Goal: Task Accomplishment & Management: Use online tool/utility

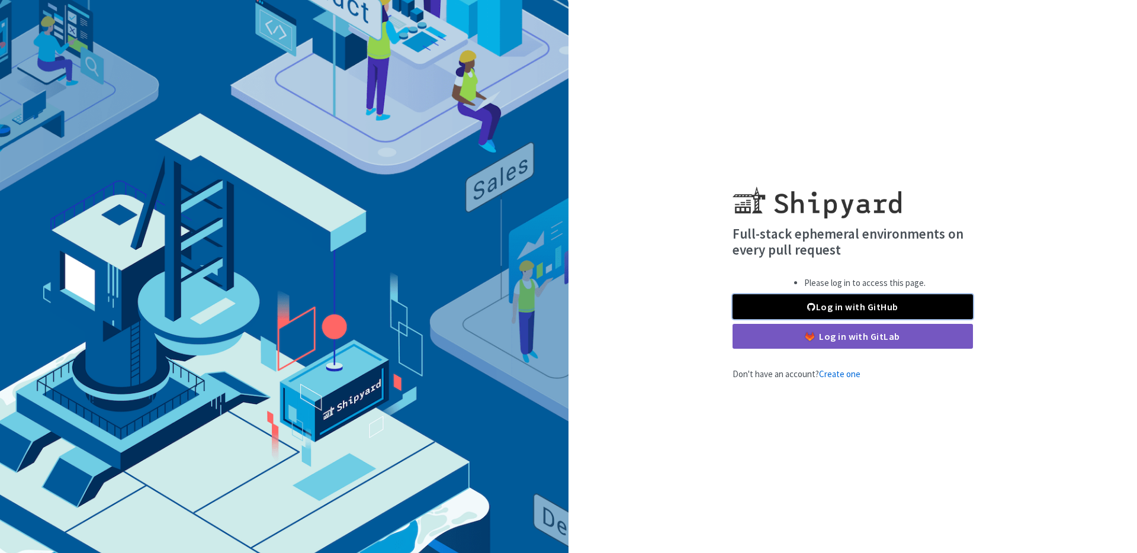
click at [851, 305] on link "Log in with GitHub" at bounding box center [853, 306] width 240 height 25
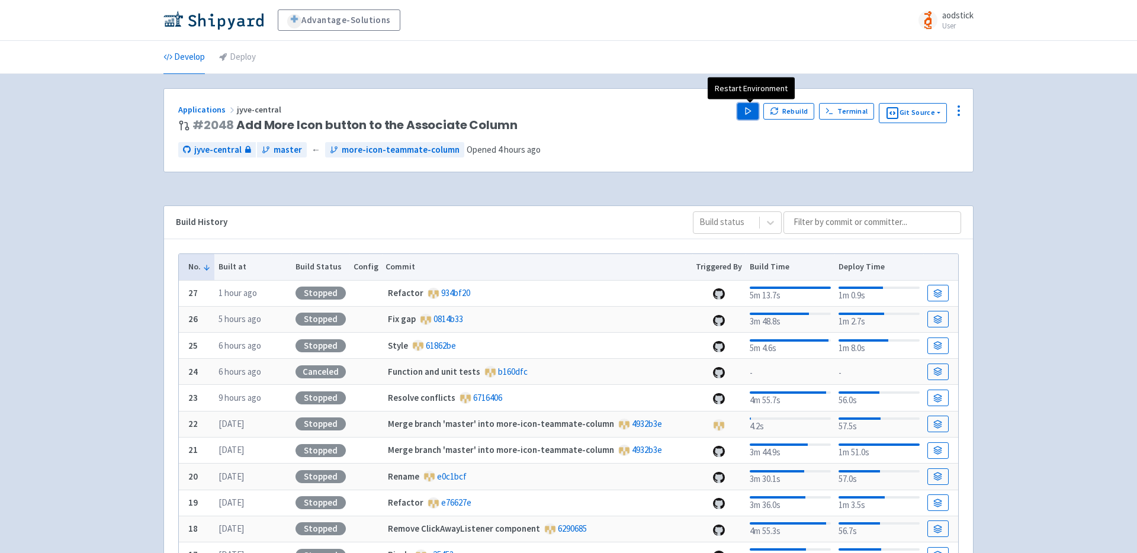
click at [746, 113] on icon "button" at bounding box center [748, 111] width 9 height 9
click at [1061, 185] on div "Advantage-Solutions aodstick User Profile Sign out Develop Deploy #" at bounding box center [568, 374] width 1137 height 748
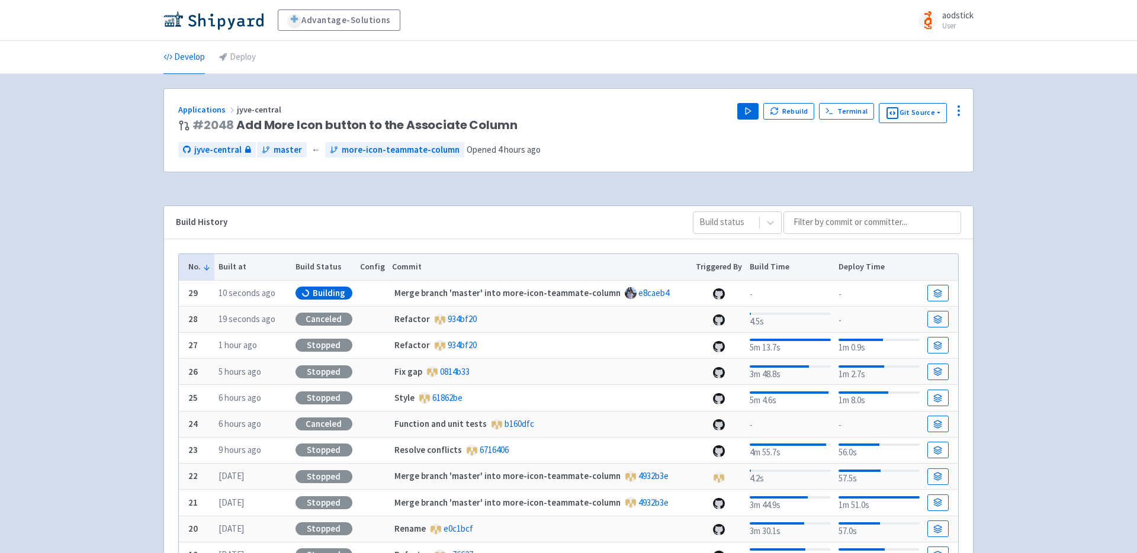
click at [1022, 206] on div "Advantage-Solutions aodstick User Profile Sign out Develop Deploy #" at bounding box center [568, 374] width 1137 height 748
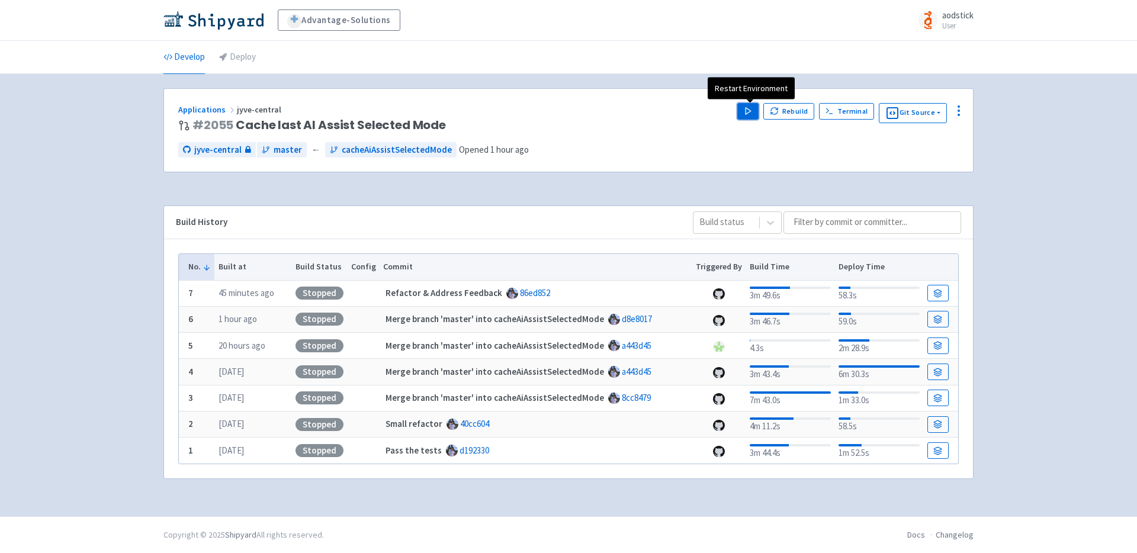
click at [751, 110] on polygon "button" at bounding box center [748, 111] width 5 height 7
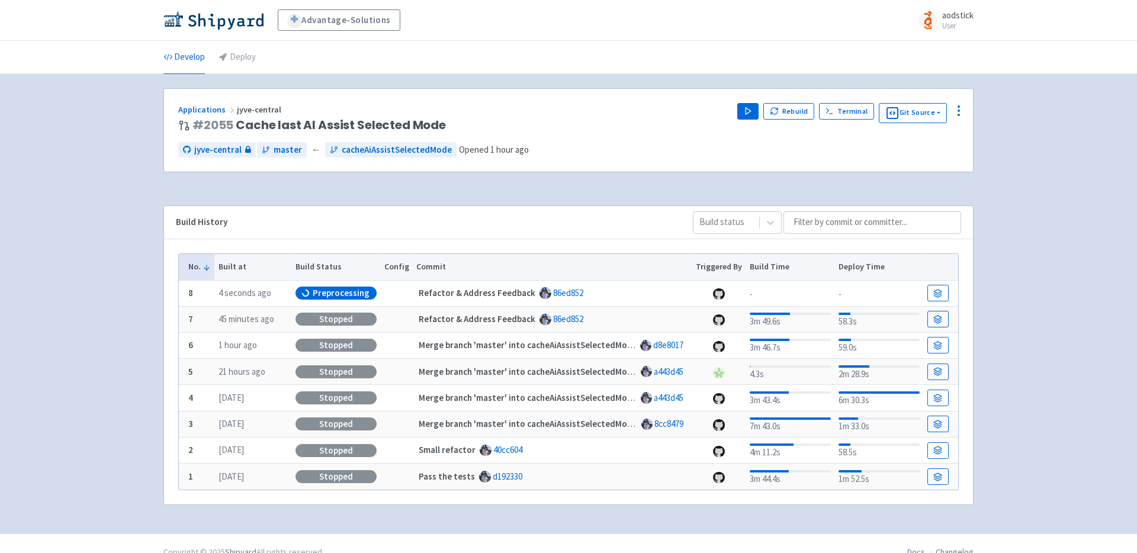
click at [1060, 239] on div "Advantage-Solutions aodstick User Profile Sign out Develop Deploy #" at bounding box center [568, 267] width 1137 height 534
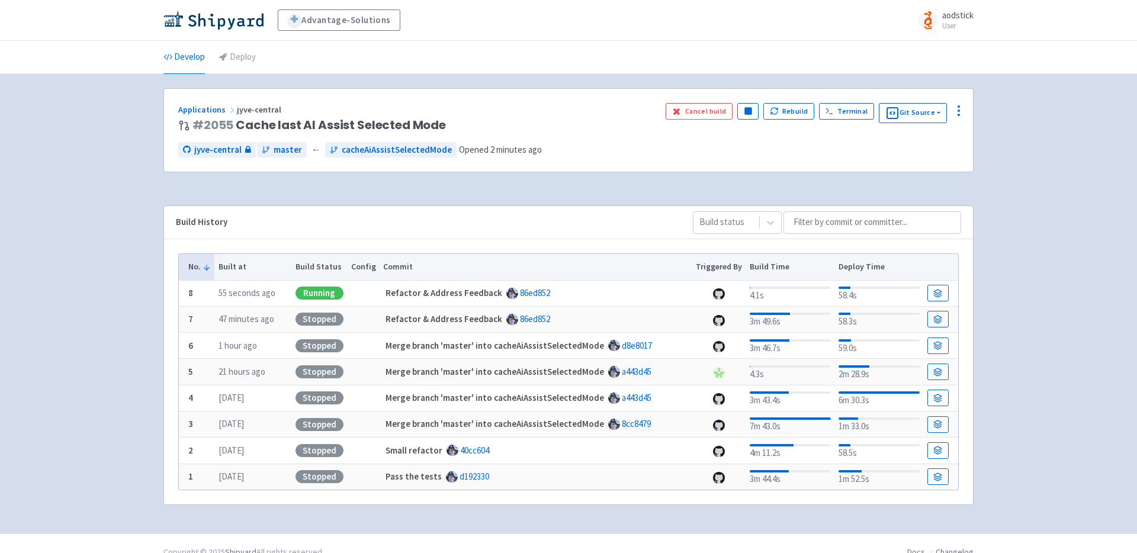
click at [1044, 172] on div "Advantage-Solutions aodstick User Profile Sign out Develop Deploy #" at bounding box center [568, 267] width 1137 height 534
click at [692, 114] on link "Visit" at bounding box center [693, 111] width 40 height 17
click at [688, 110] on icon at bounding box center [683, 110] width 9 height 7
